Goal: Task Accomplishment & Management: Manage account settings

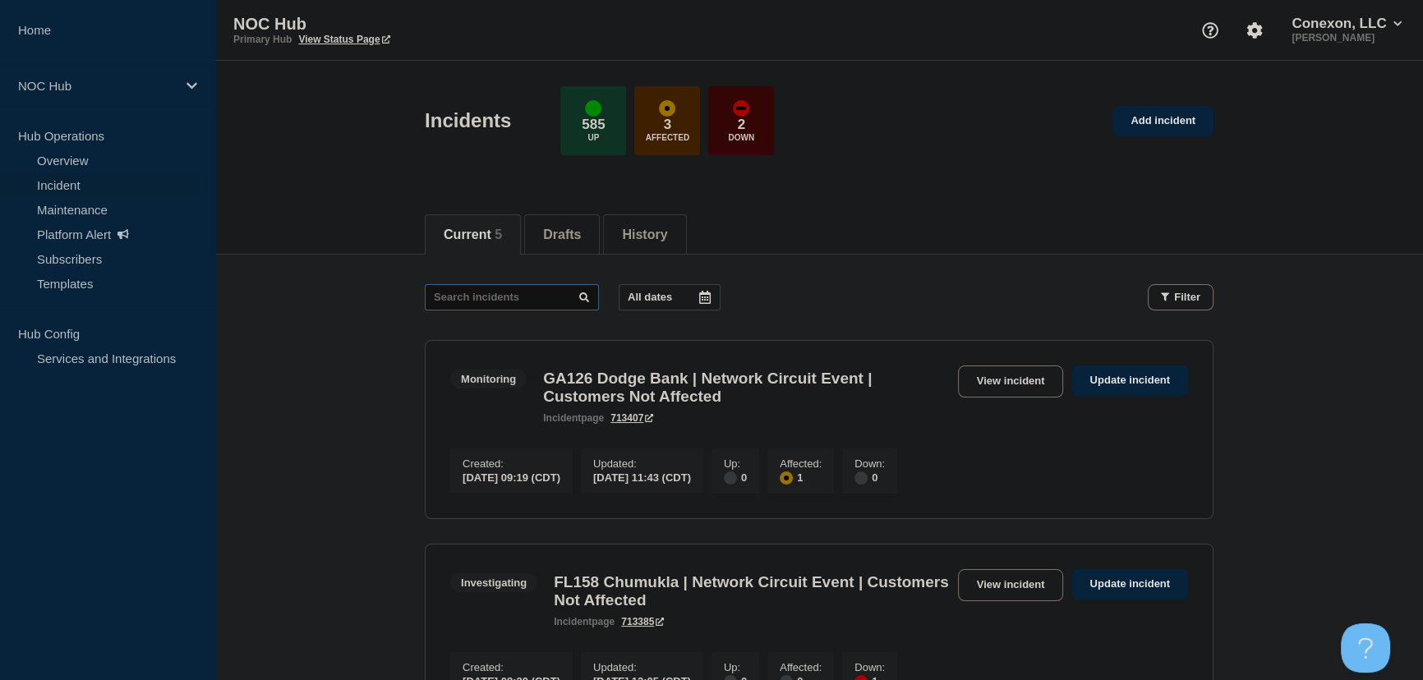
click at [501, 297] on input "text" at bounding box center [512, 297] width 174 height 26
type input "27821"
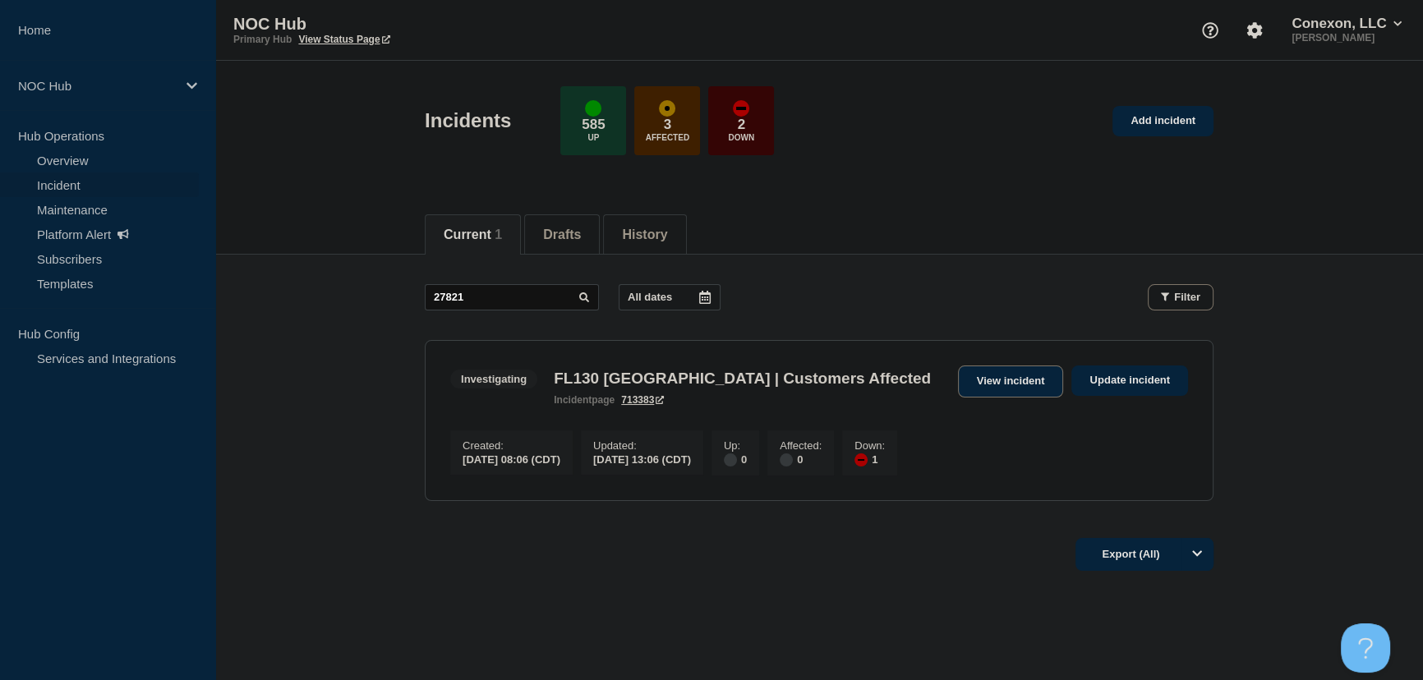
click at [1028, 387] on link "View incident" at bounding box center [1011, 382] width 106 height 32
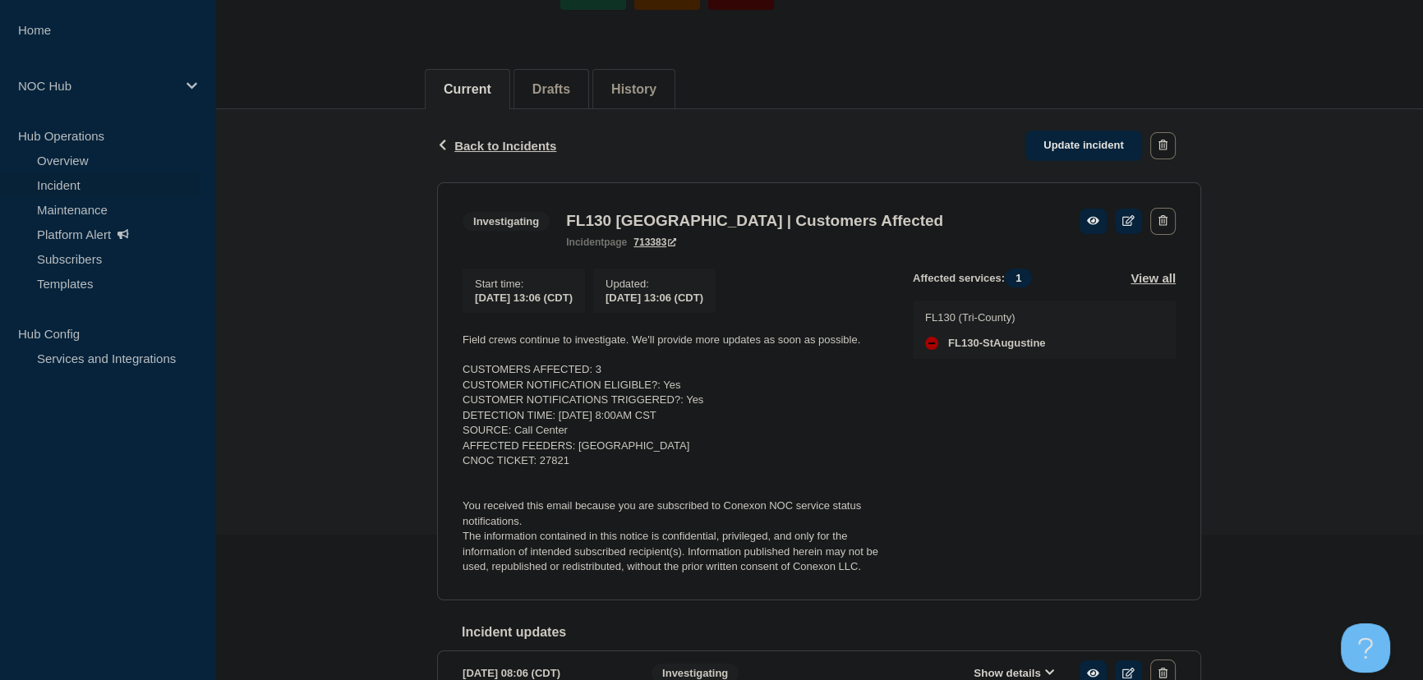
scroll to position [149, 0]
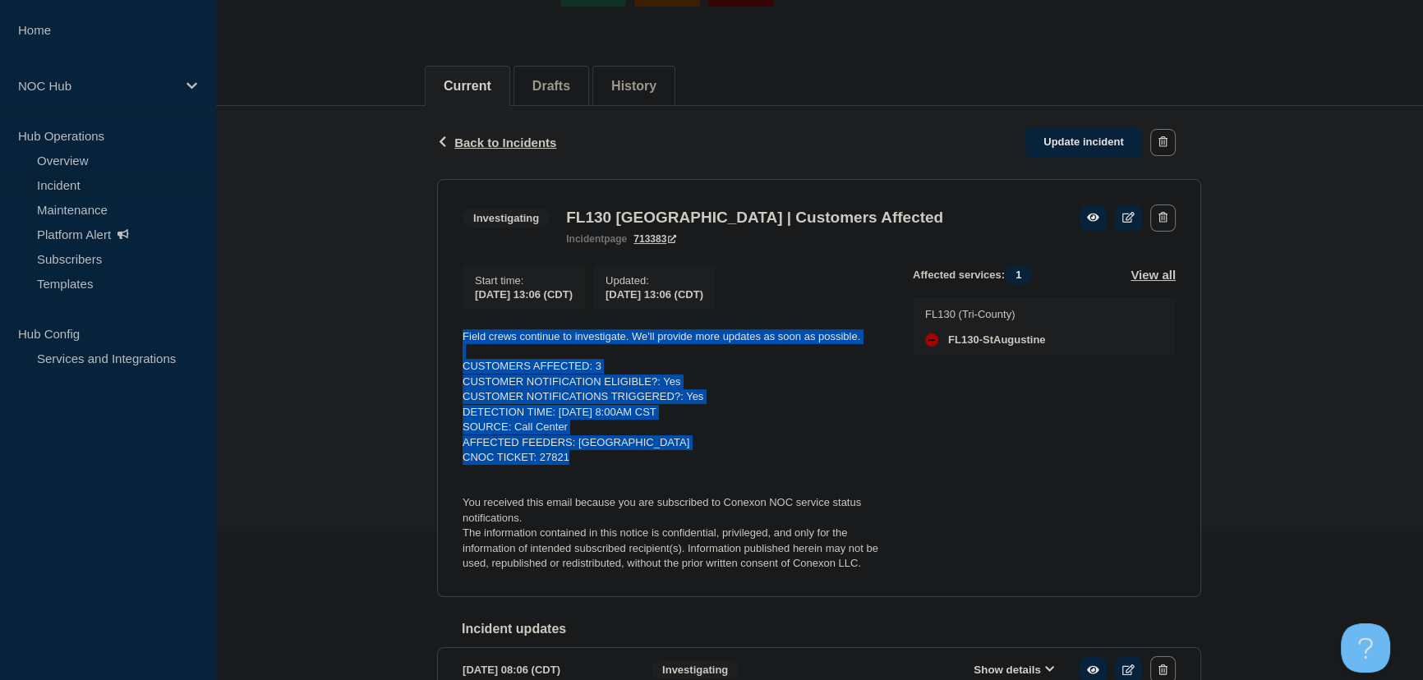
drag, startPoint x: 592, startPoint y: 464, endPoint x: 438, endPoint y: 348, distance: 193.0
click at [438, 348] on section "Investigating FL130 [GEOGRAPHIC_DATA] | Customers Affected incident page 713383…" at bounding box center [819, 388] width 764 height 418
copy div "Field crews continue to investigate. We'll provide more updates as soon as poss…"
click at [1079, 140] on link "Update incident" at bounding box center [1083, 142] width 117 height 30
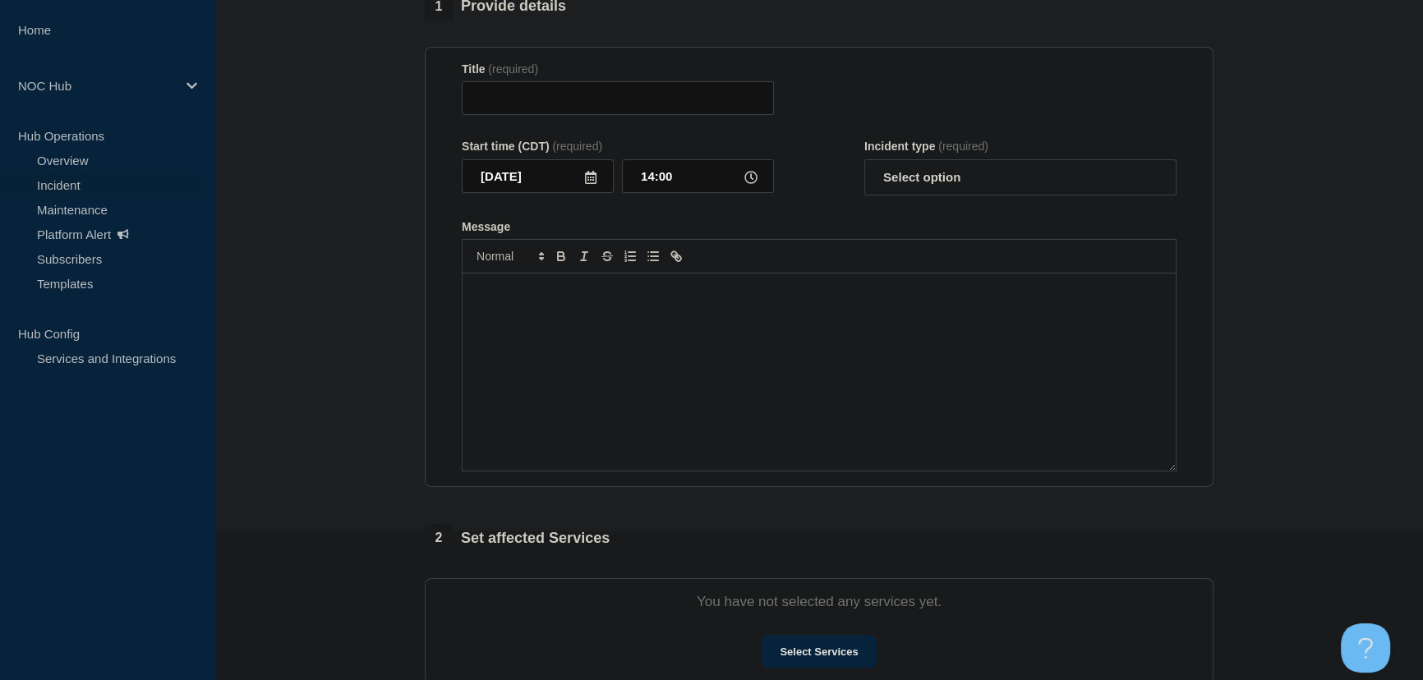
type input "FL130 [GEOGRAPHIC_DATA] | Customers Affected"
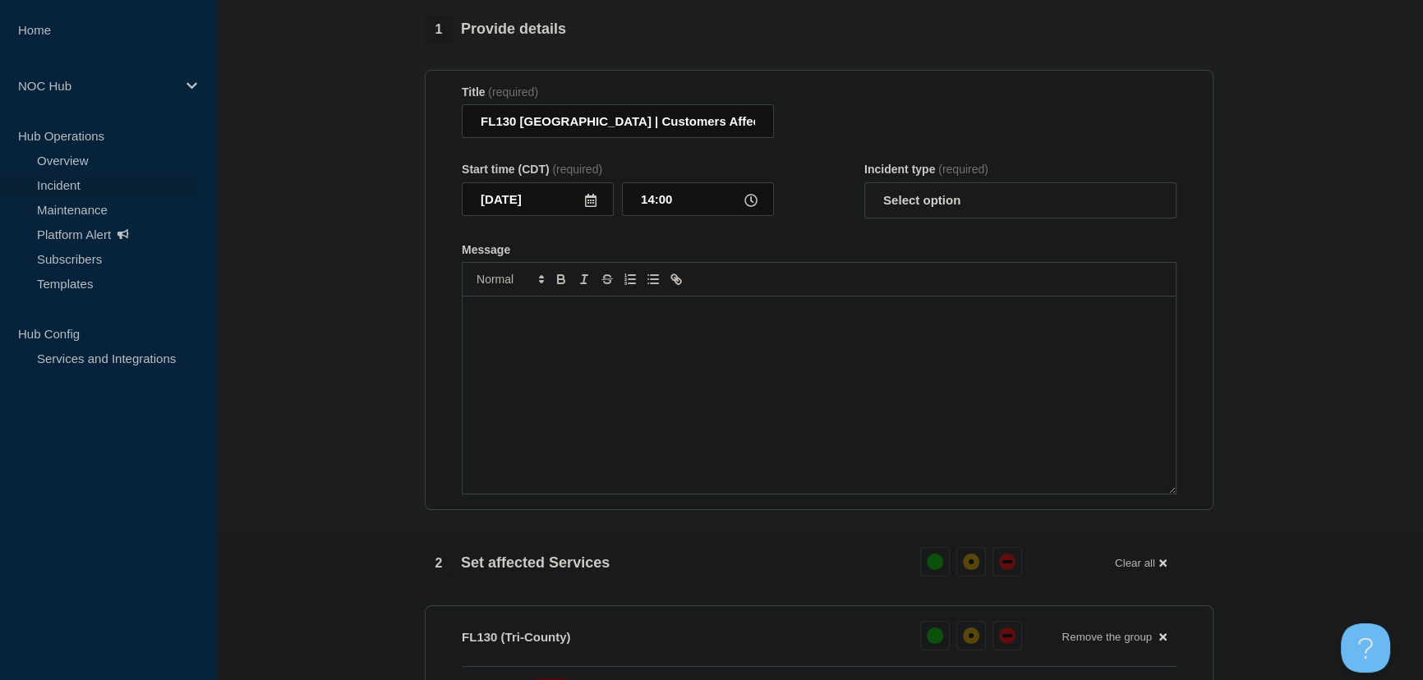
click at [591, 349] on div "Message" at bounding box center [818, 395] width 713 height 197
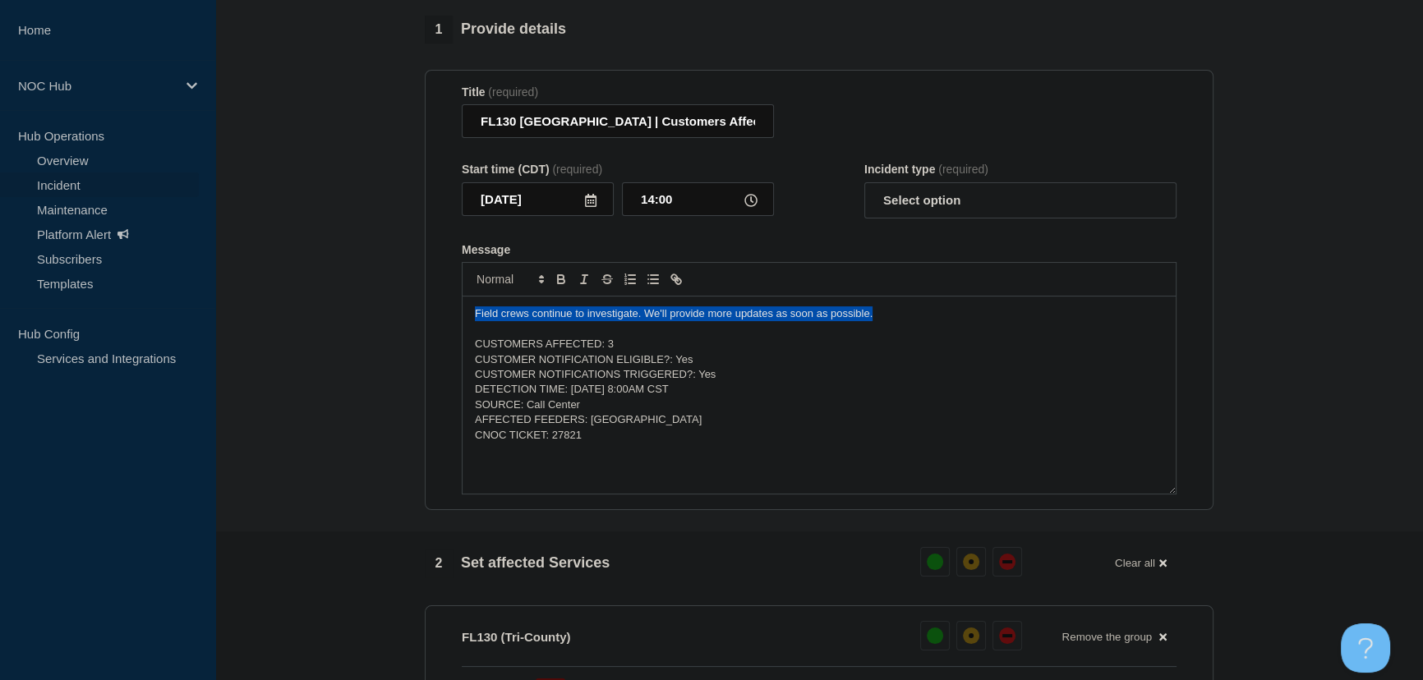
drag, startPoint x: 883, startPoint y: 320, endPoint x: 426, endPoint y: 318, distance: 456.7
click at [426, 318] on section "Title (required) FL130 [GEOGRAPHIC_DATA] | Customers Affected Start time (CDT) …" at bounding box center [819, 290] width 789 height 441
click at [916, 192] on select "Select option Investigating Identified Monitoring Resolved" at bounding box center [1020, 200] width 312 height 36
select select "resolved"
click at [864, 191] on select "Select option Investigating Identified Monitoring Resolved" at bounding box center [1020, 200] width 312 height 36
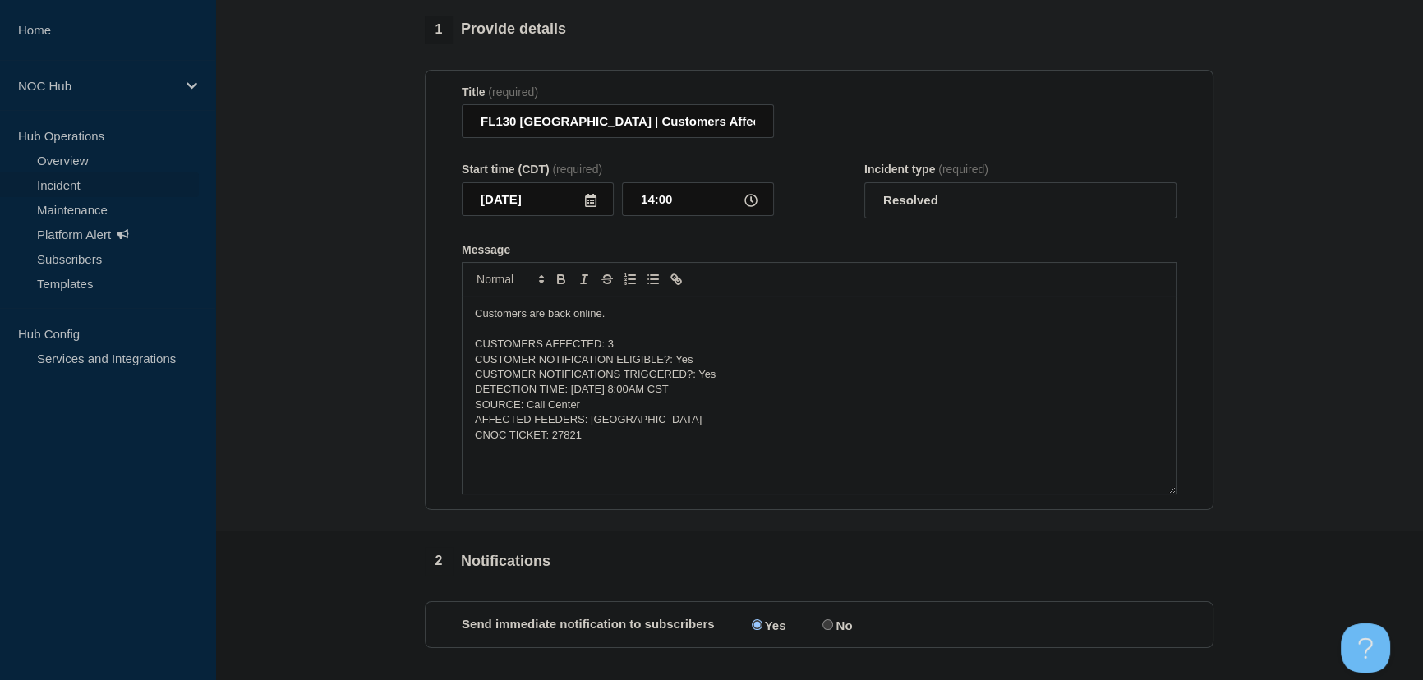
click at [844, 241] on form "Title (required) FL130 [GEOGRAPHIC_DATA] | Customers Affected Start time (CDT) …" at bounding box center [819, 290] width 715 height 410
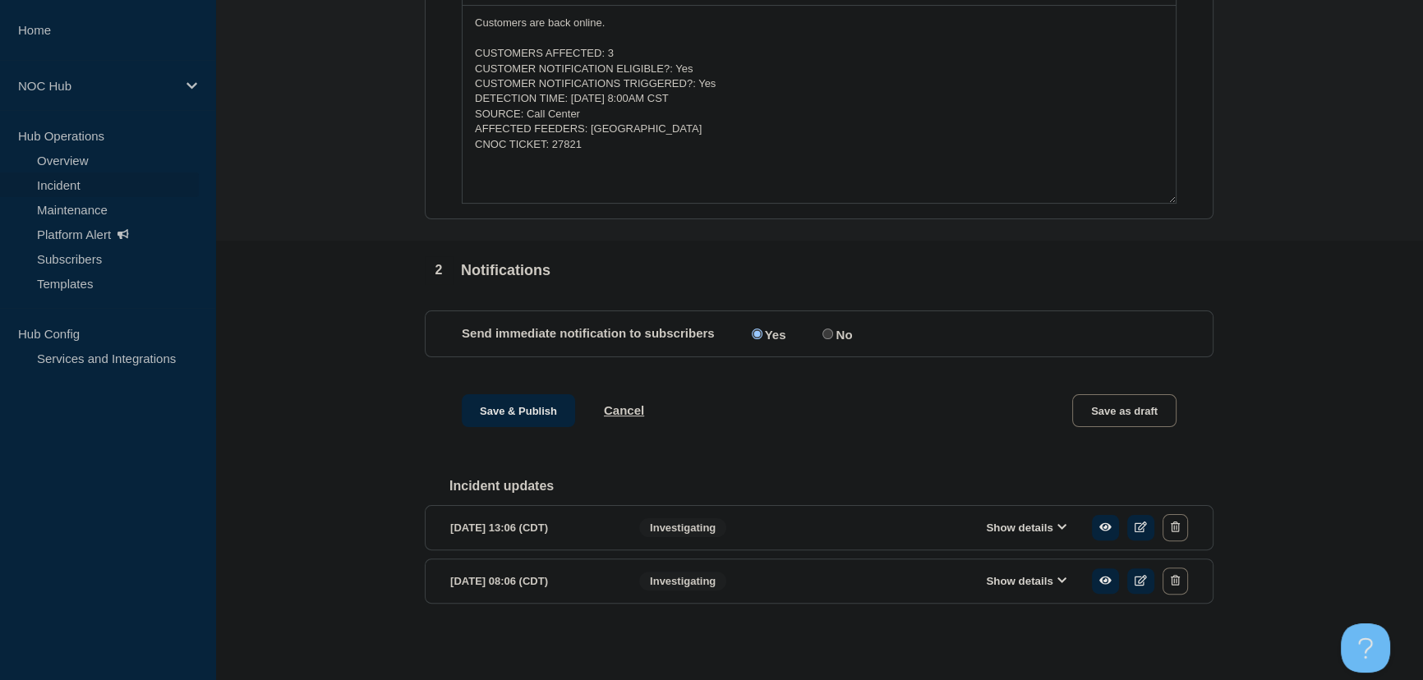
scroll to position [451, 0]
click at [490, 412] on button "Save & Publish" at bounding box center [518, 410] width 113 height 33
